Goal: Information Seeking & Learning: Learn about a topic

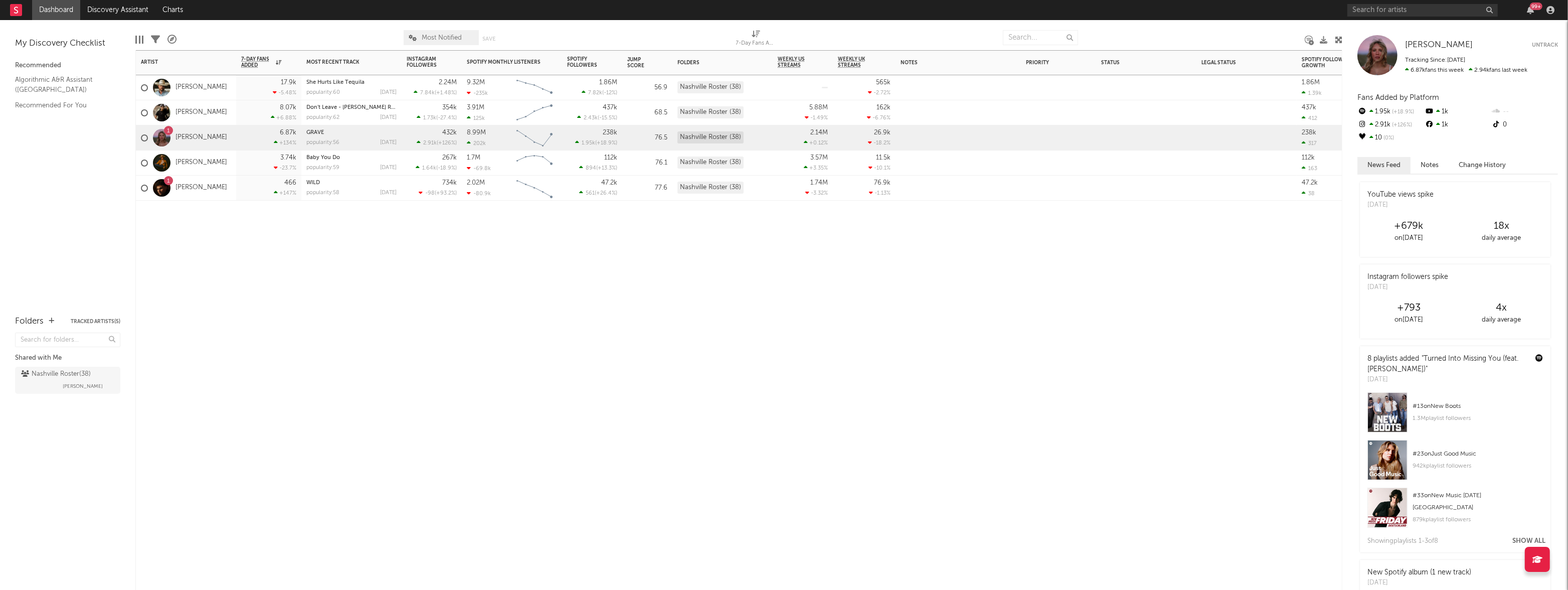
click at [247, 111] on div "8.07k +6.88 %" at bounding box center [268, 113] width 55 height 24
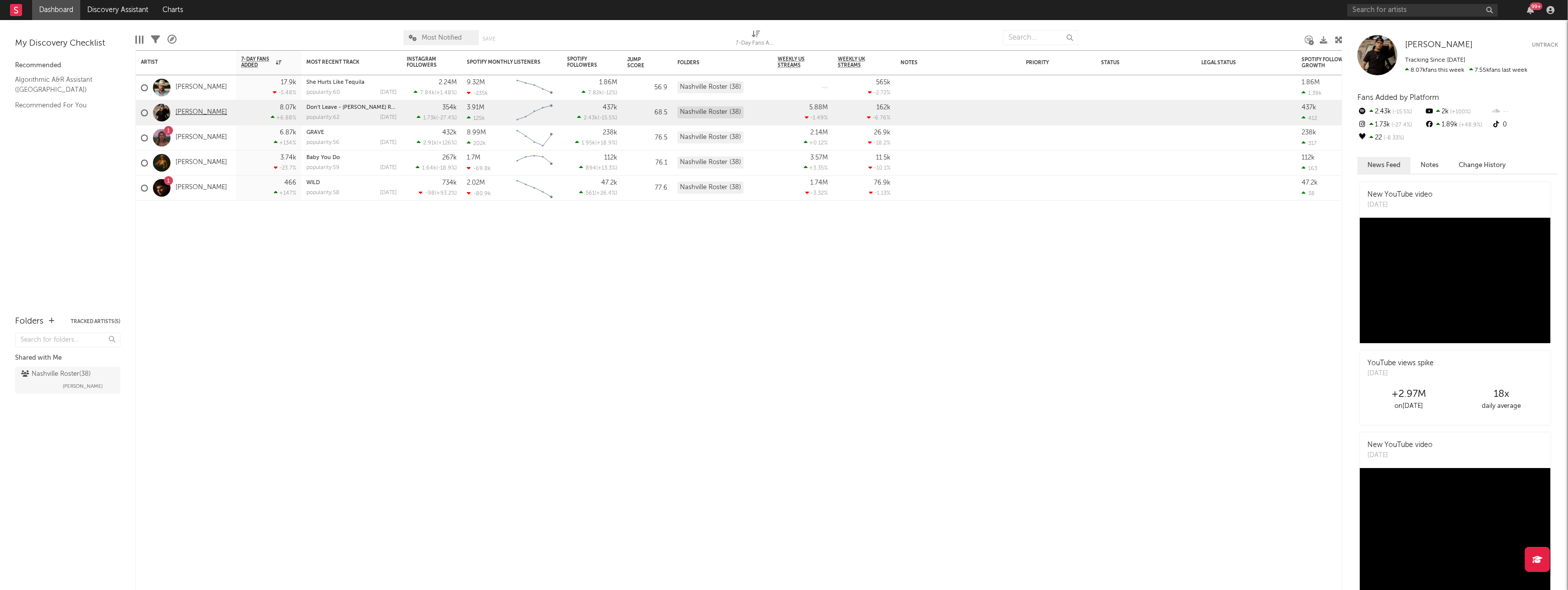
click at [194, 115] on link "[PERSON_NAME]" at bounding box center [201, 113] width 51 height 9
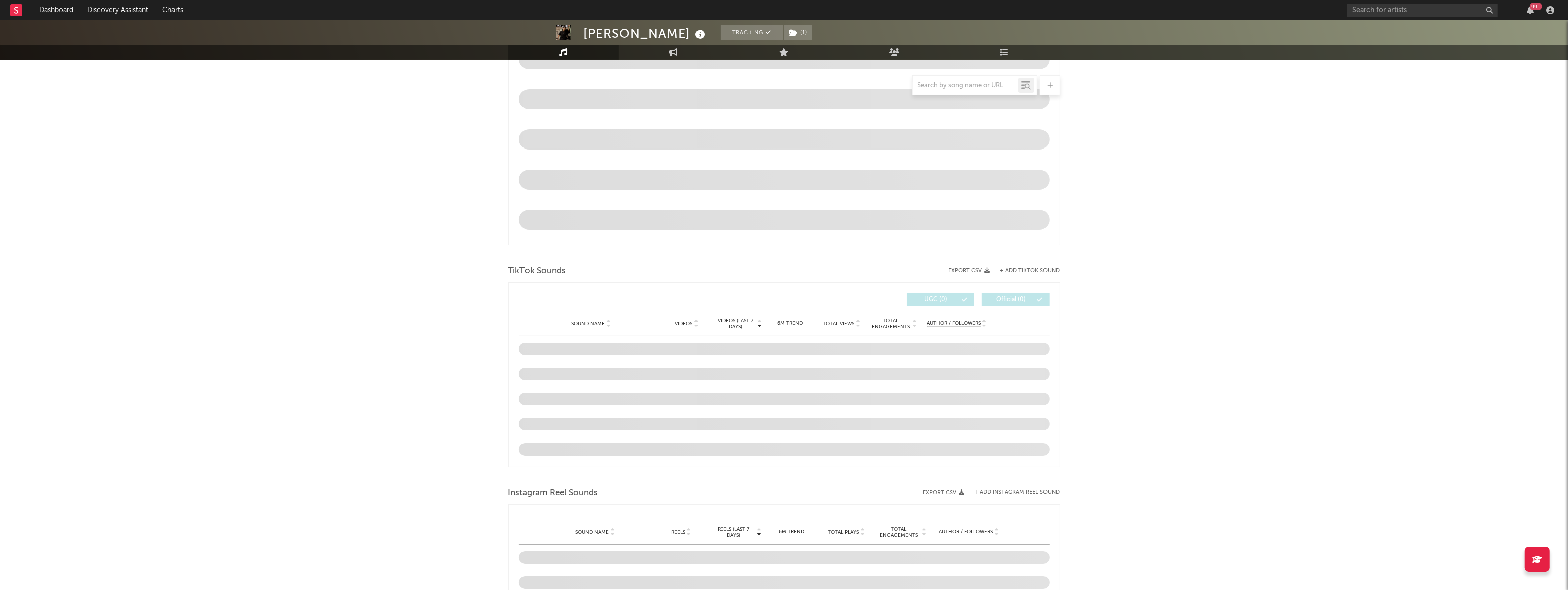
select select "6m"
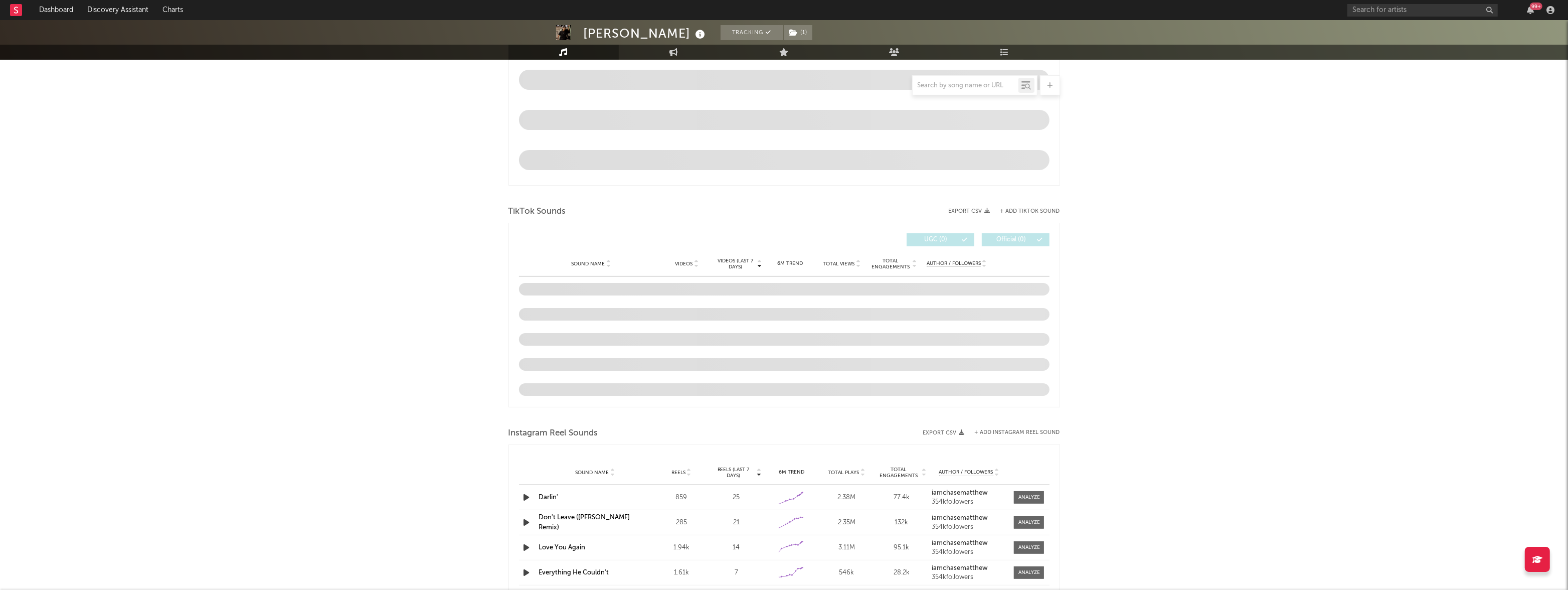
scroll to position [522, 0]
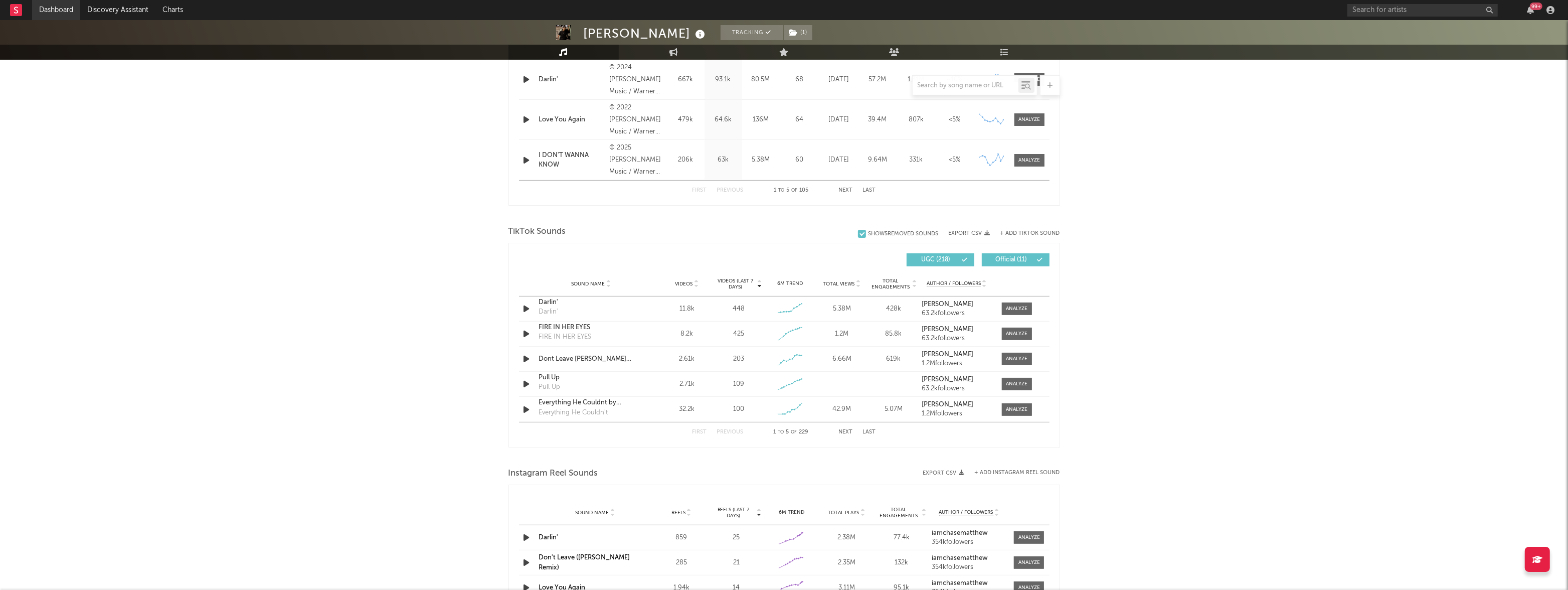
click at [59, 11] on link "Dashboard" at bounding box center [56, 10] width 48 height 20
